Goal: Task Accomplishment & Management: Manage account settings

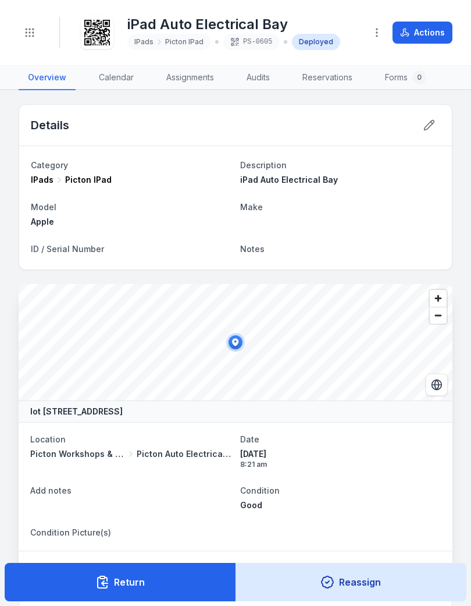
click at [27, 31] on icon "Toggle navigation" at bounding box center [30, 33] width 12 height 12
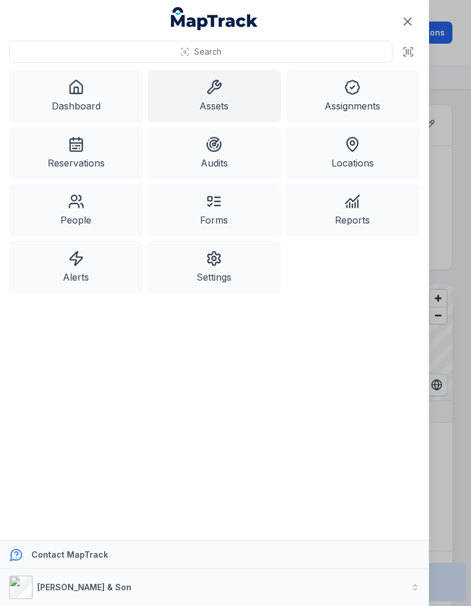
click at [192, 105] on link "Assets" at bounding box center [215, 96] width 134 height 52
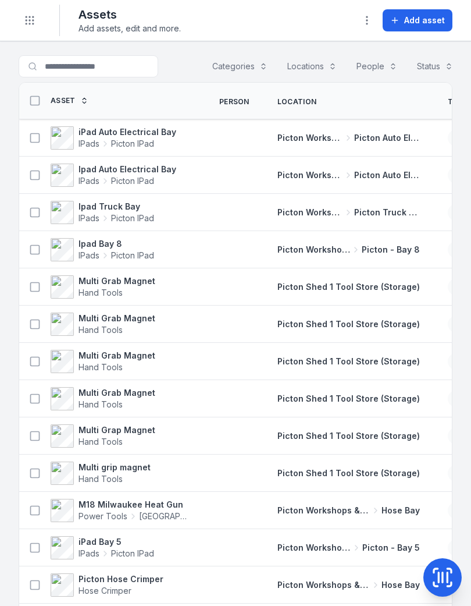
click at [112, 130] on strong "iPad Auto Electrical Bay" at bounding box center [128, 132] width 98 height 12
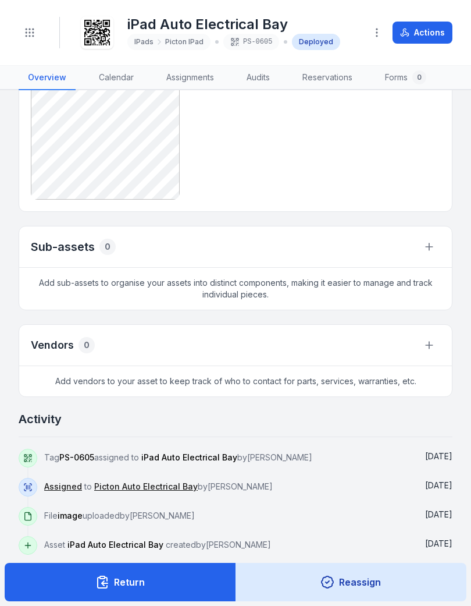
scroll to position [295, 0]
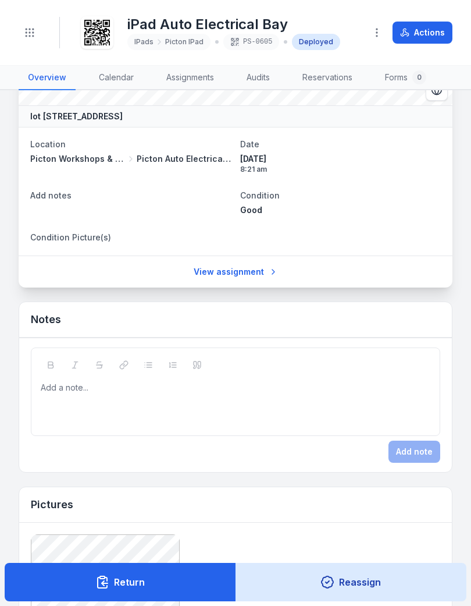
click at [30, 24] on button "Toggle Navigation" at bounding box center [30, 33] width 22 height 22
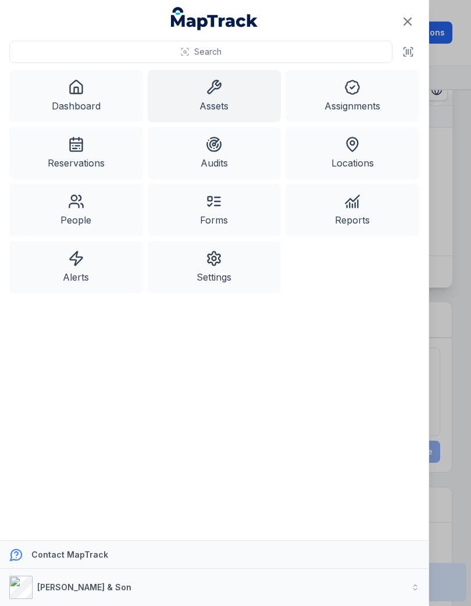
click at [202, 97] on link "Assets" at bounding box center [215, 96] width 134 height 52
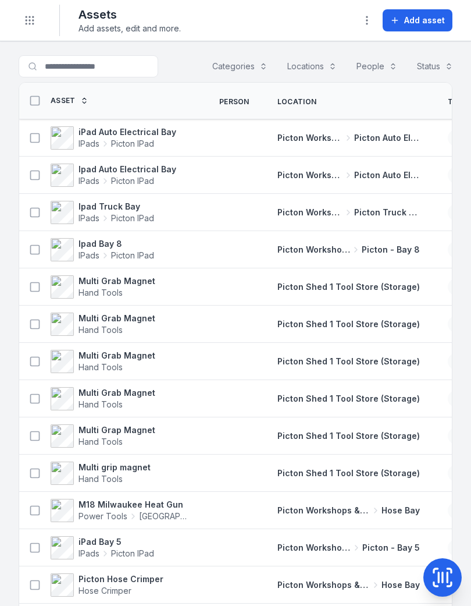
click at [421, 16] on span "Add asset" at bounding box center [425, 21] width 41 height 12
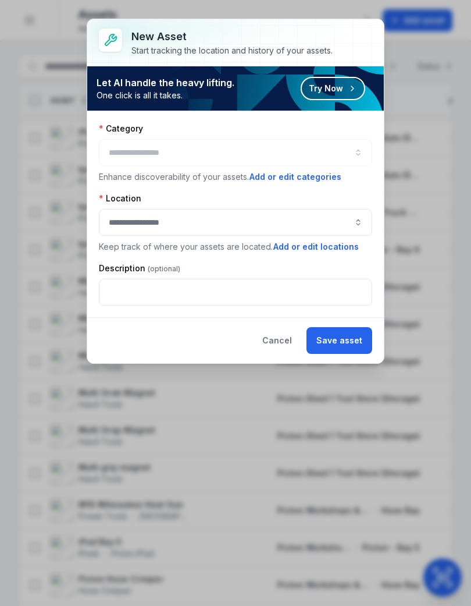
click at [340, 148] on div at bounding box center [236, 152] width 274 height 27
click at [364, 153] on button "button" at bounding box center [236, 152] width 274 height 27
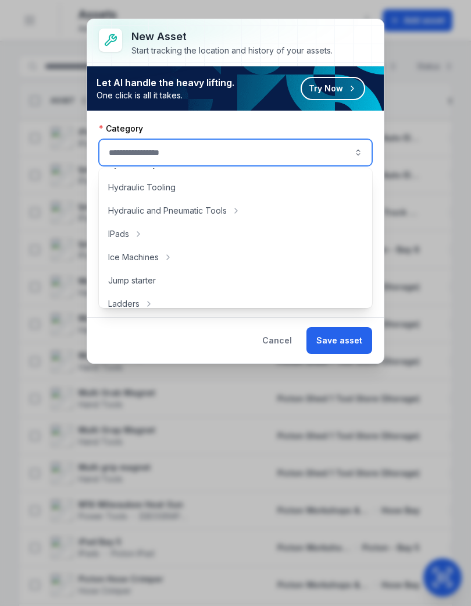
scroll to position [277, 0]
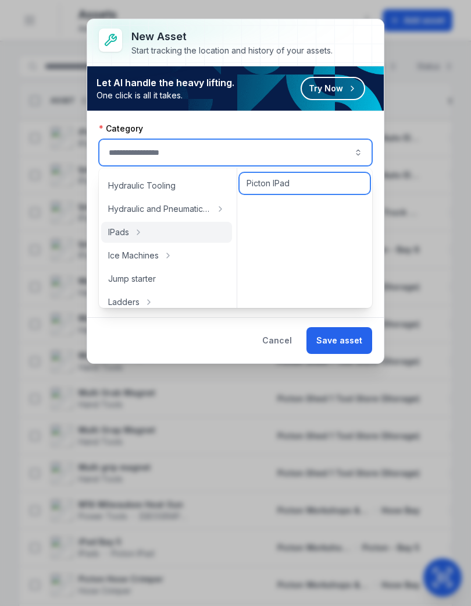
click at [264, 178] on span "Picton IPad" at bounding box center [268, 184] width 43 height 12
type input "**********"
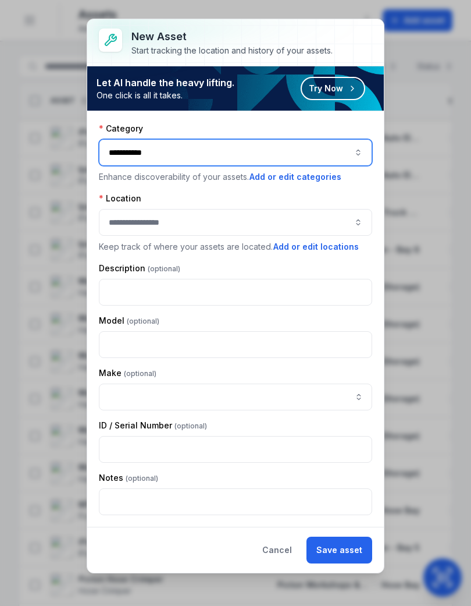
click at [354, 220] on button "button" at bounding box center [236, 222] width 274 height 27
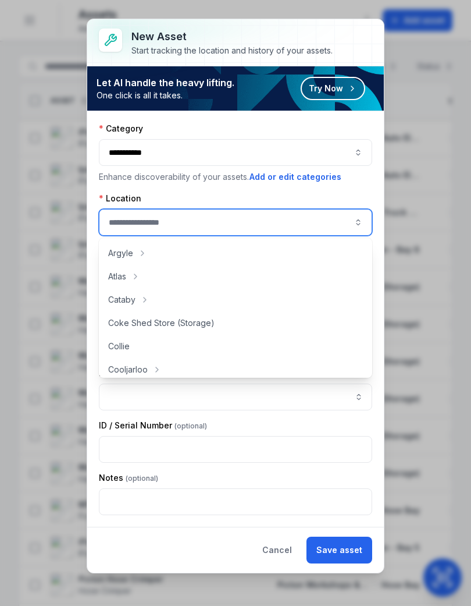
click at [357, 213] on button "button" at bounding box center [236, 222] width 274 height 27
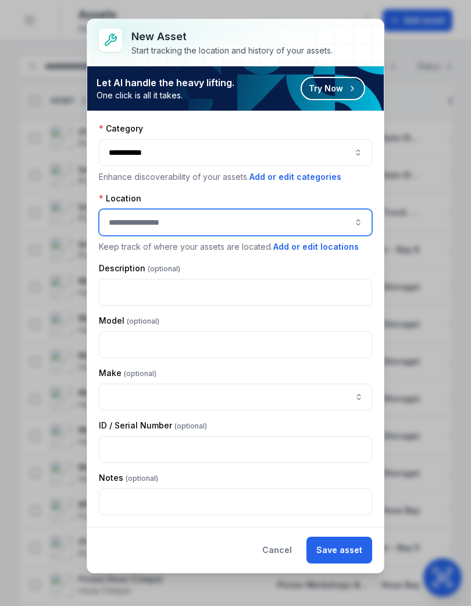
click at [348, 218] on button "button" at bounding box center [236, 222] width 274 height 27
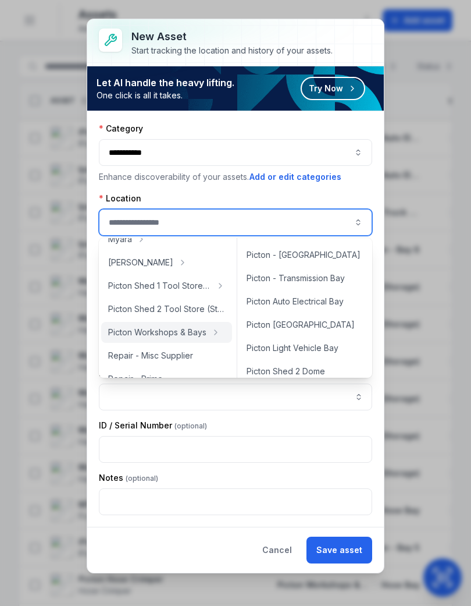
scroll to position [295, 0]
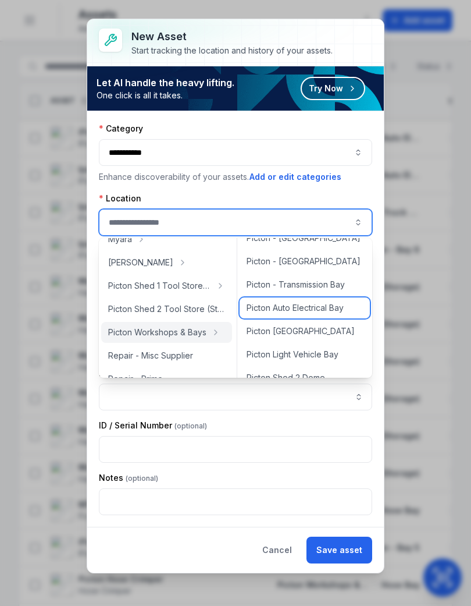
click at [314, 309] on span "Picton Auto Electrical Bay" at bounding box center [295, 308] width 97 height 12
type input "**********"
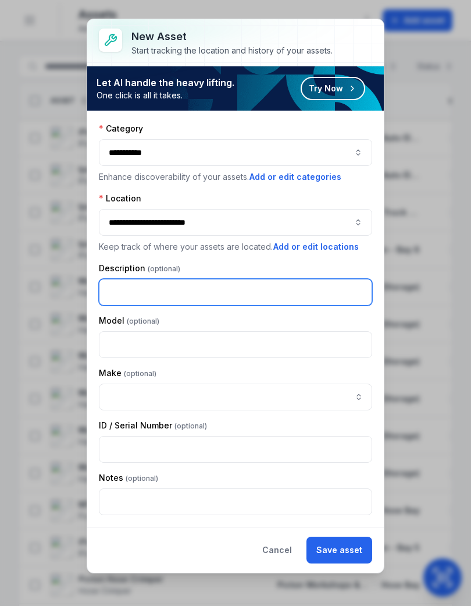
click at [304, 281] on input "text" at bounding box center [236, 292] width 274 height 27
type input "****"
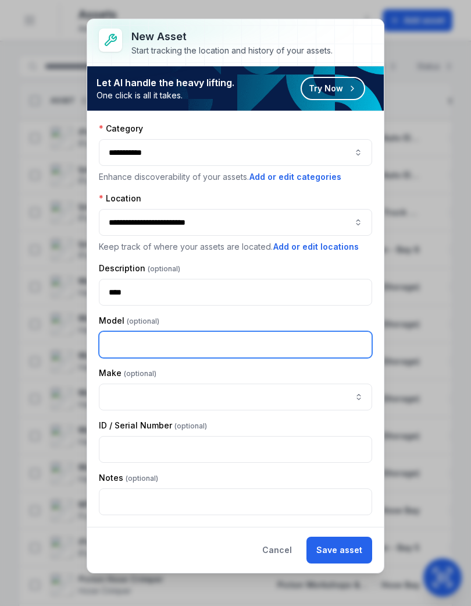
click at [324, 338] on input "text" at bounding box center [236, 344] width 274 height 27
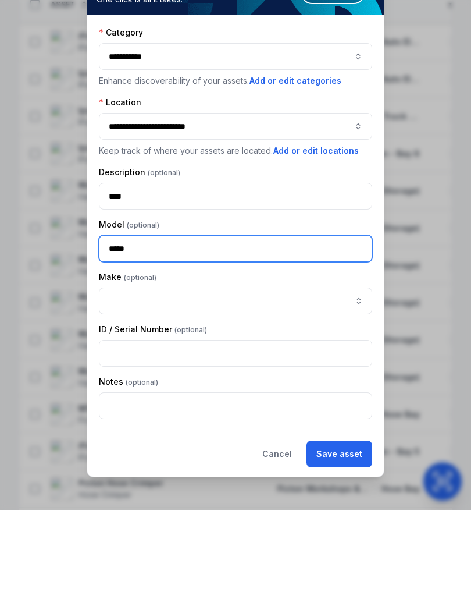
type input "*****"
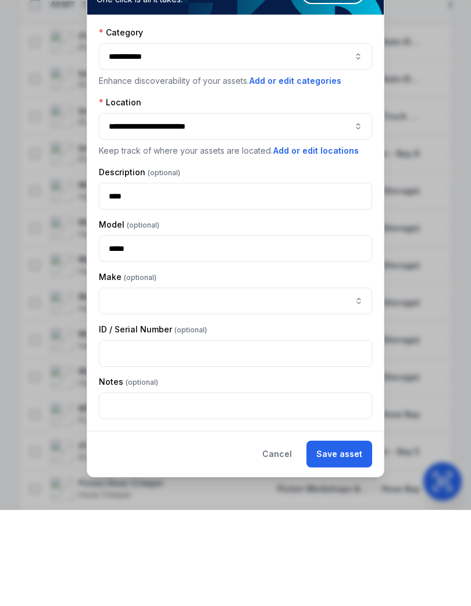
click at [318, 240] on button "Add or edit locations" at bounding box center [316, 246] width 87 height 13
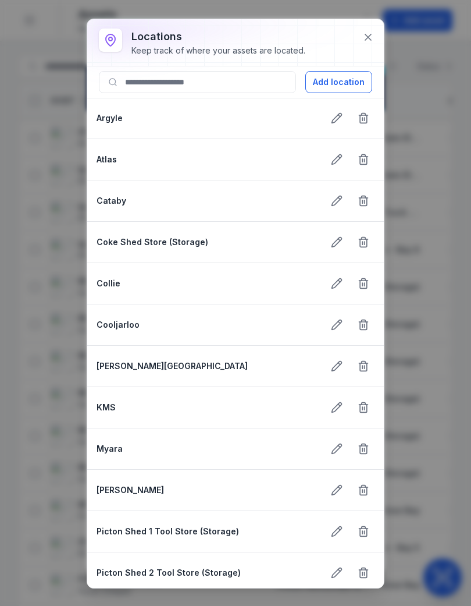
scroll to position [0, 0]
click at [368, 36] on icon at bounding box center [369, 37] width 12 height 12
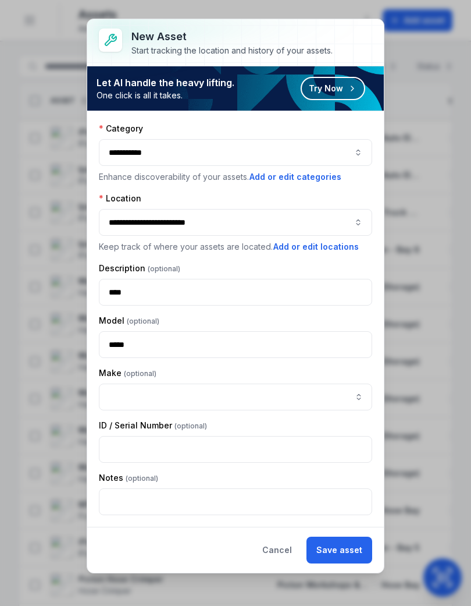
click at [346, 548] on button "Save asset" at bounding box center [340, 550] width 66 height 27
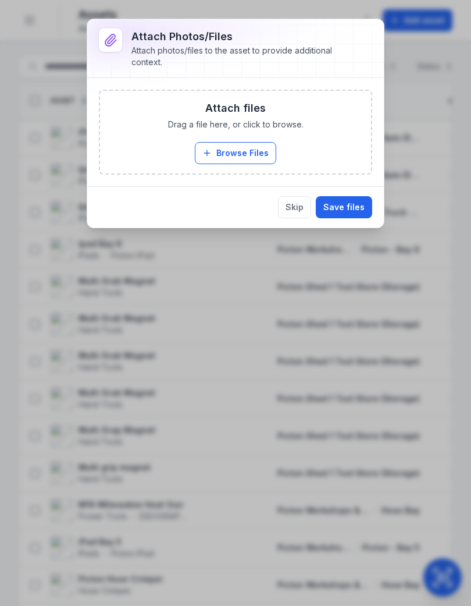
click at [220, 147] on button "Browse Files" at bounding box center [235, 153] width 81 height 22
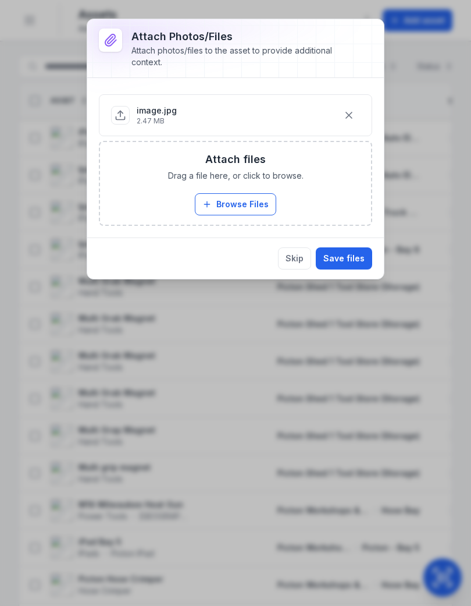
click at [354, 254] on button "Save files" at bounding box center [344, 258] width 56 height 22
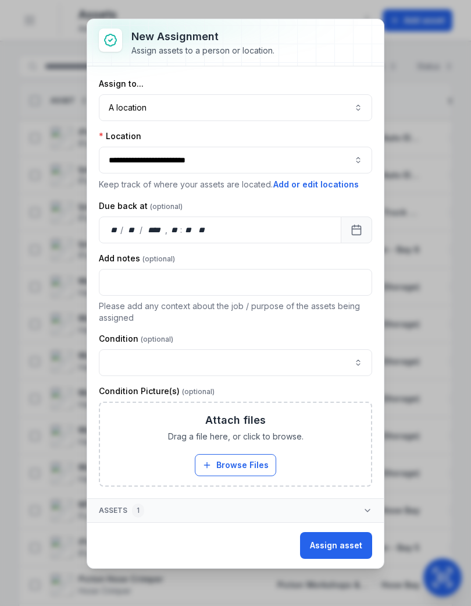
click at [151, 360] on button "button" at bounding box center [236, 362] width 274 height 27
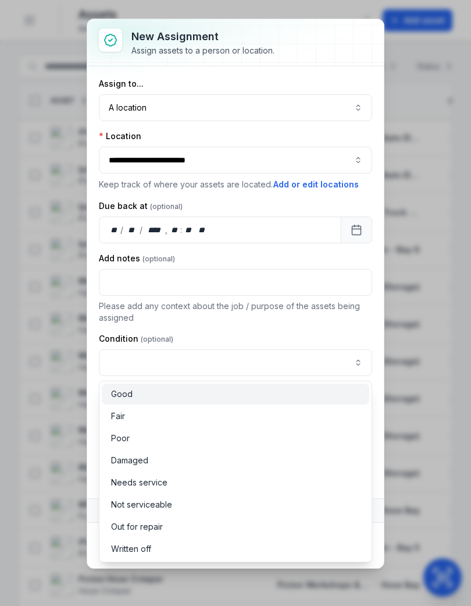
click at [115, 393] on span "Good" at bounding box center [122, 394] width 22 height 12
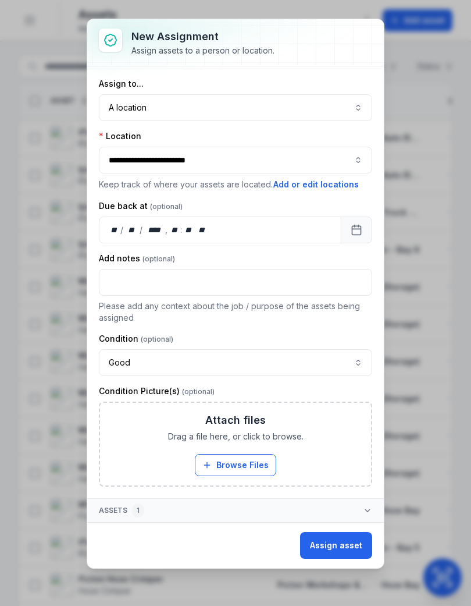
click at [356, 104] on button "A location ********" at bounding box center [236, 107] width 274 height 27
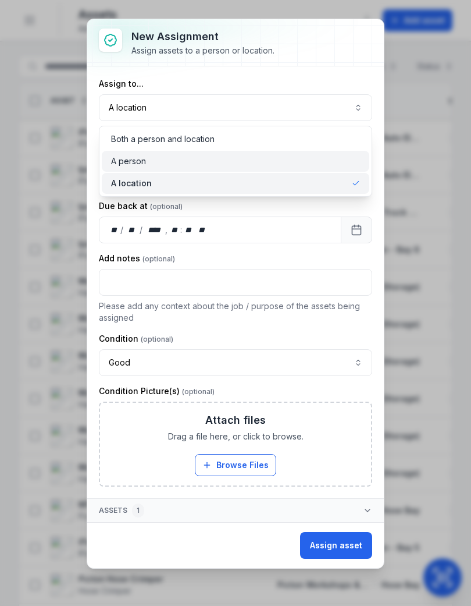
click at [124, 156] on span "A person" at bounding box center [128, 161] width 35 height 12
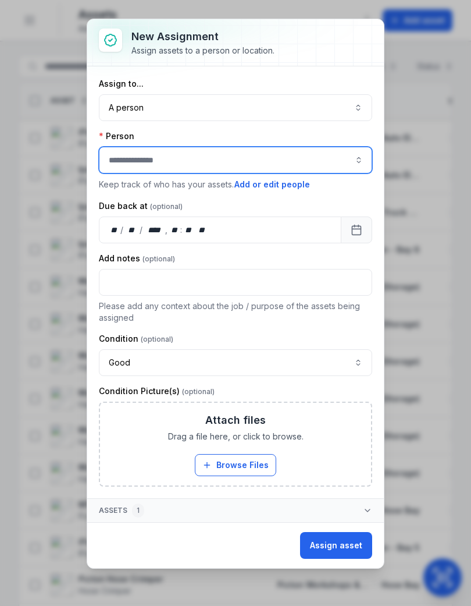
click at [355, 157] on button "button" at bounding box center [359, 160] width 27 height 27
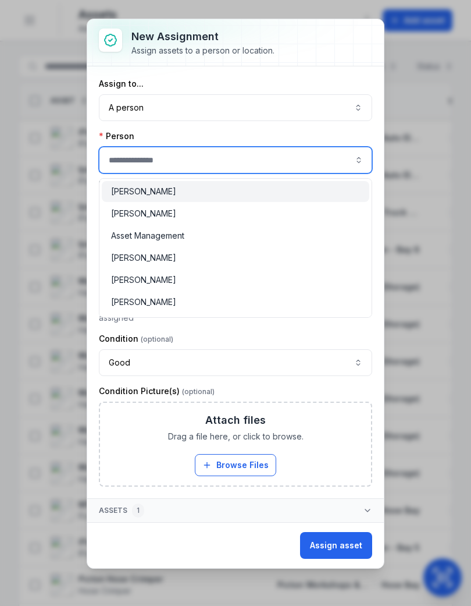
click at [292, 165] on input "assignment-add:person-label" at bounding box center [236, 160] width 274 height 27
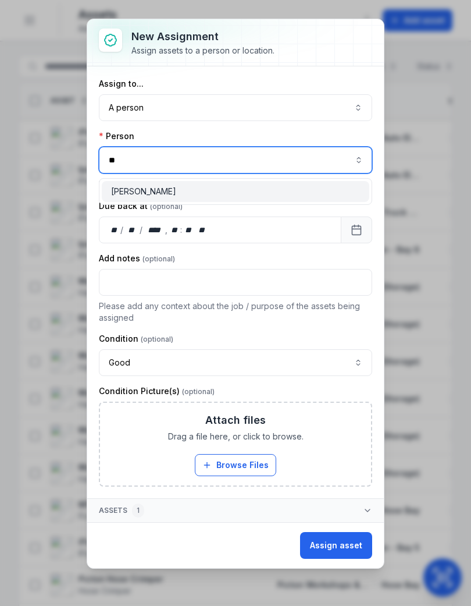
click at [129, 192] on span "[PERSON_NAME]" at bounding box center [143, 192] width 65 height 12
type input "**********"
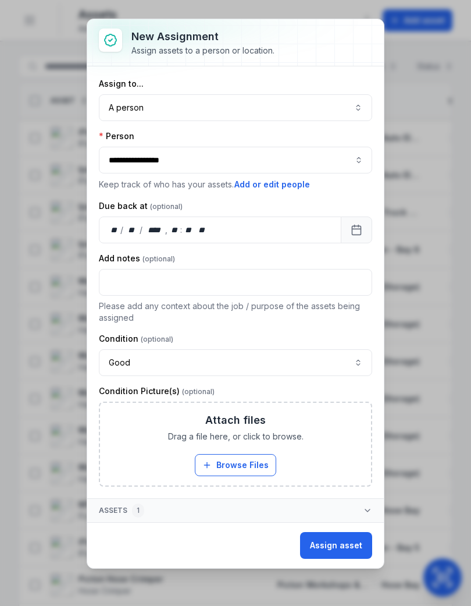
click at [341, 325] on div "**********" at bounding box center [236, 282] width 274 height 409
click at [349, 544] on button "Assign asset" at bounding box center [336, 545] width 72 height 27
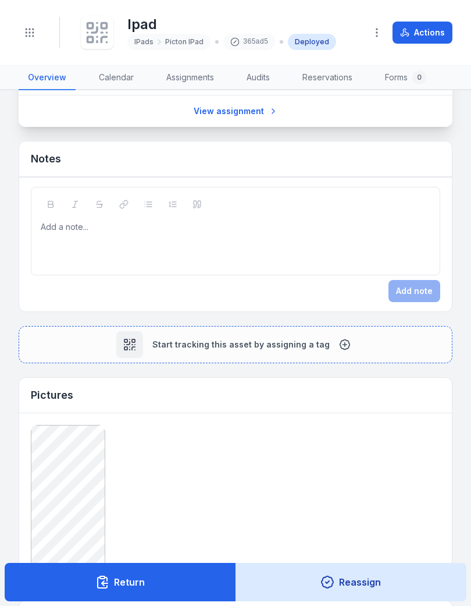
scroll to position [455, 0]
click at [333, 346] on button "Start tracking this asset by assigning a tag" at bounding box center [236, 345] width 434 height 37
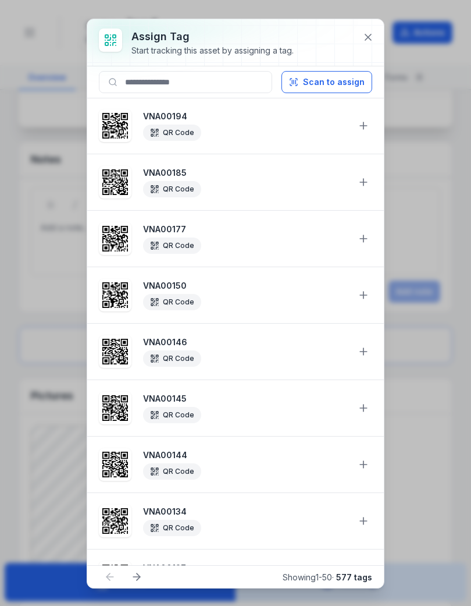
click at [340, 74] on button "Scan to assign" at bounding box center [327, 82] width 91 height 22
